Goal: Download file/media

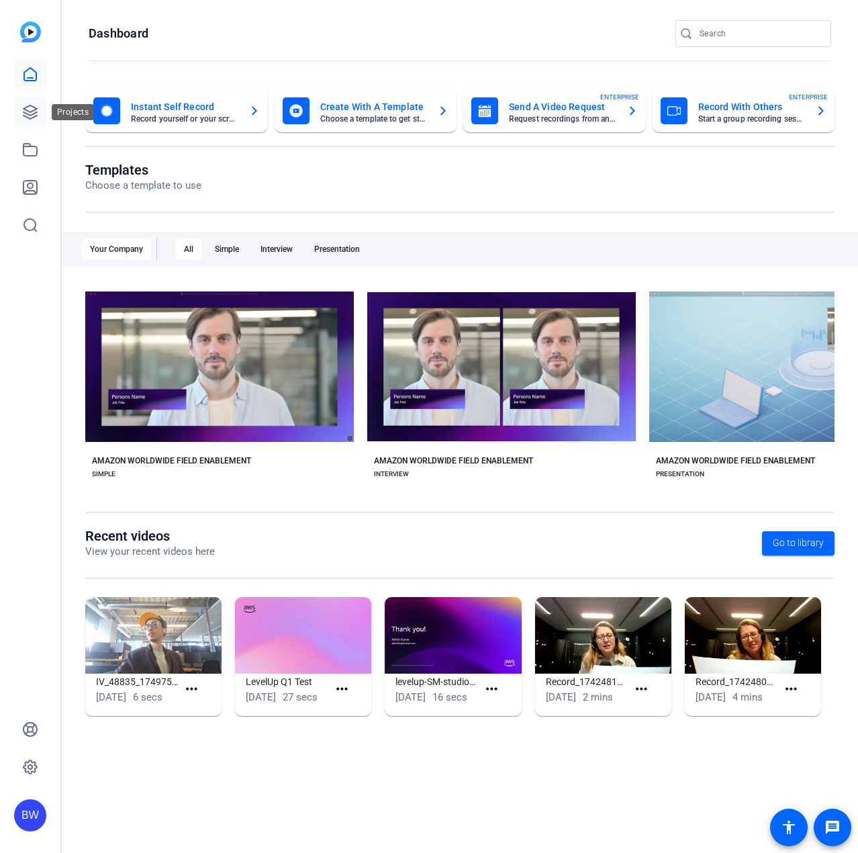
click at [30, 121] on link at bounding box center [30, 112] width 32 height 32
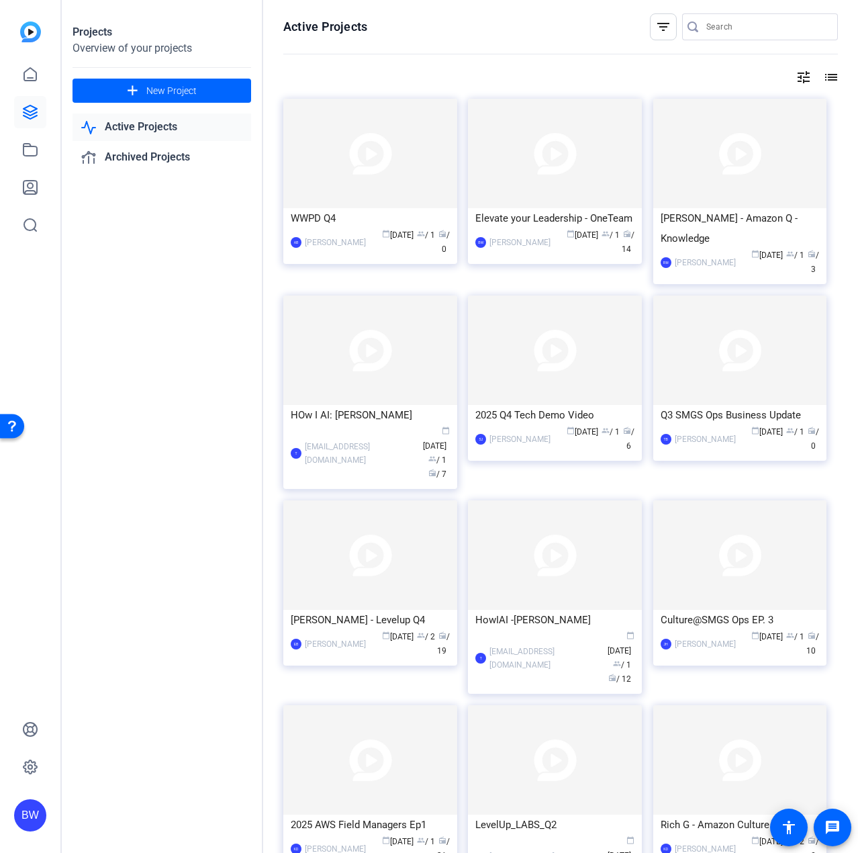
click at [551, 200] on img at bounding box center [555, 153] width 174 height 109
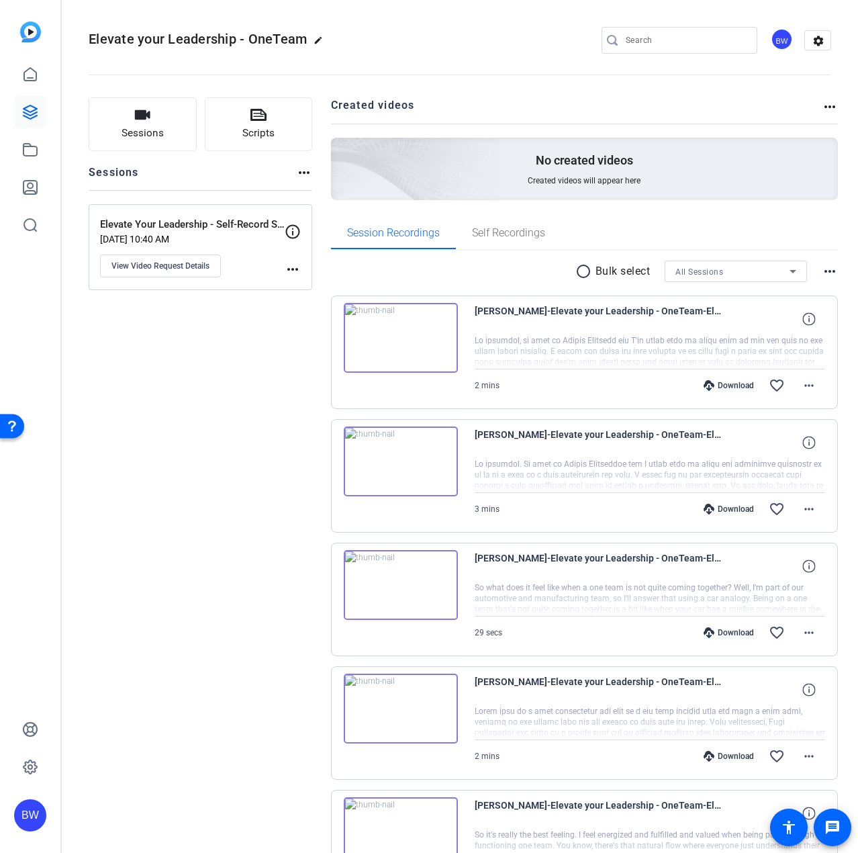
click at [722, 384] on div "Download" at bounding box center [729, 385] width 64 height 11
click at [145, 680] on div "Sessions Scripts Sessions more_horiz Elevate Your Leadership - Self-Record Sess…" at bounding box center [201, 842] width 224 height 1491
click at [723, 506] on div "Download" at bounding box center [729, 509] width 64 height 11
click at [566, 56] on openreel-divider-bar at bounding box center [460, 70] width 743 height 41
